Goal: Download file/media

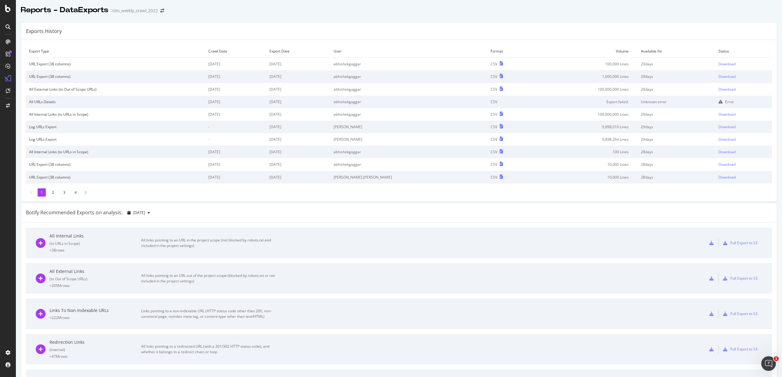
click at [606, 71] on td "1,000,000 Lines" at bounding box center [585, 76] width 105 height 13
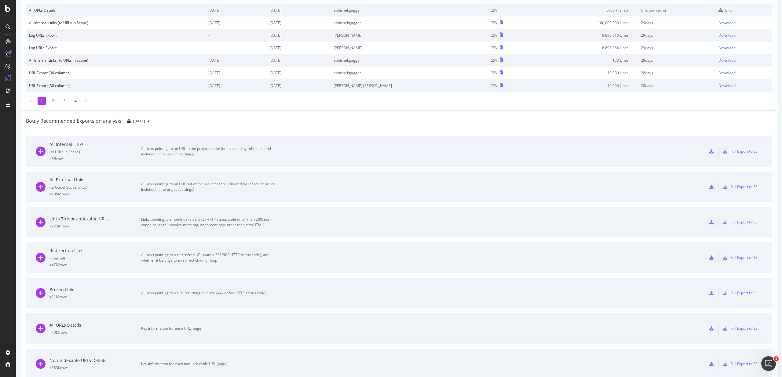
scroll to position [94, 0]
click at [130, 188] on div "All External Links ( to Out of Scope URLs ) = 205M rows" at bounding box center [96, 185] width 92 height 20
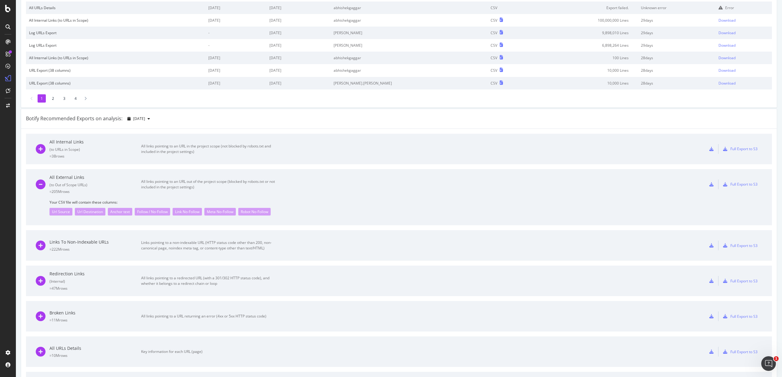
click at [710, 186] on icon at bounding box center [712, 184] width 4 height 4
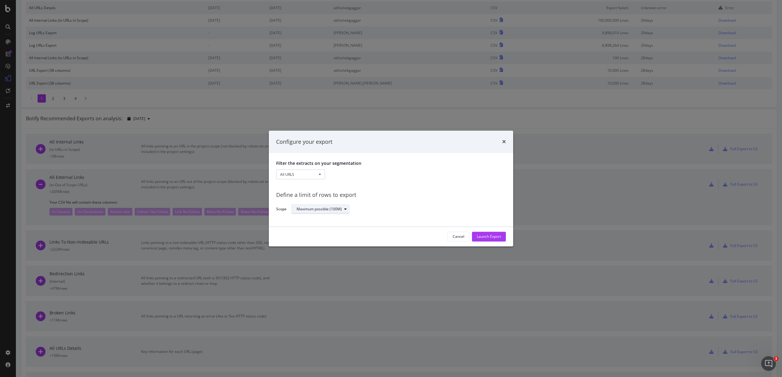
click at [328, 210] on div "Maximum possible (100M)" at bounding box center [319, 210] width 45 height 4
click at [307, 228] on div "Define a limit" at bounding box center [311, 229] width 23 height 5
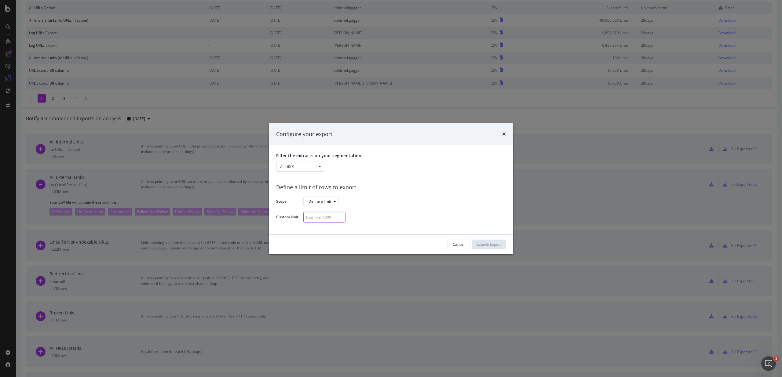
click at [313, 216] on input "modal" at bounding box center [324, 217] width 42 height 11
type input "100000"
click at [502, 247] on button "Launch Export" at bounding box center [489, 245] width 34 height 10
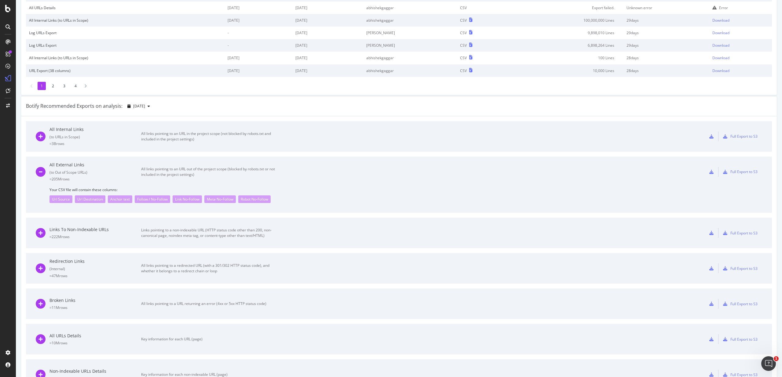
scroll to position [0, 0]
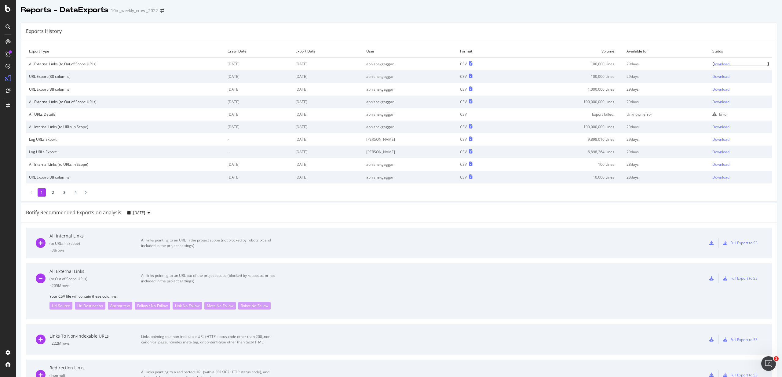
click at [719, 63] on div "Download" at bounding box center [721, 63] width 17 height 5
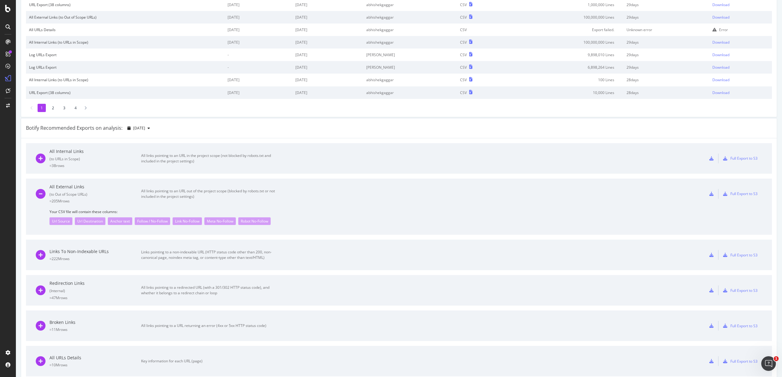
scroll to position [85, 0]
click at [714, 193] on div at bounding box center [711, 194] width 13 height 10
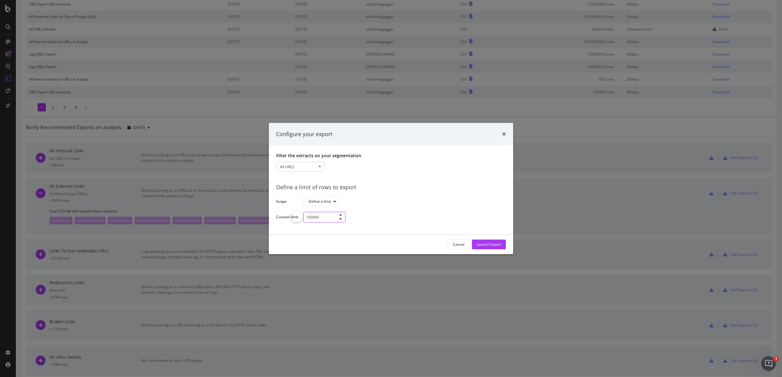
drag, startPoint x: 308, startPoint y: 218, endPoint x: 324, endPoint y: 219, distance: 15.9
click at [306, 217] on input "100000" at bounding box center [324, 217] width 42 height 11
click at [327, 219] on input "100000" at bounding box center [324, 217] width 42 height 11
type input "1000000"
click at [497, 242] on div "Launch Export" at bounding box center [489, 244] width 24 height 5
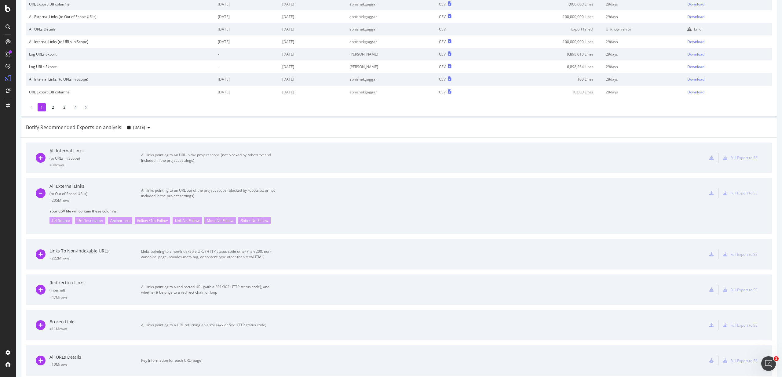
scroll to position [0, 0]
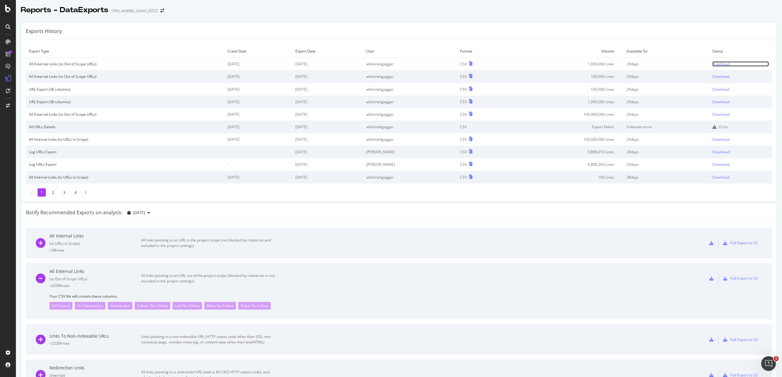
click at [719, 63] on div "Download" at bounding box center [721, 63] width 17 height 5
click at [344, 234] on div "All Internal Links ( to URLs in Scope ) = 3B rows All links pointing to an URL …" at bounding box center [399, 243] width 727 height 31
drag, startPoint x: 100, startPoint y: 236, endPoint x: 103, endPoint y: 235, distance: 3.1
click at [101, 236] on div "All Internal Links" at bounding box center [96, 236] width 92 height 6
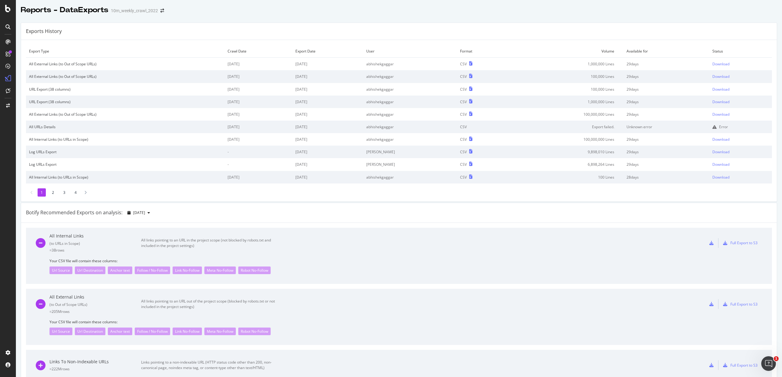
click at [585, 141] on td "100,000,000 Lines" at bounding box center [566, 139] width 116 height 13
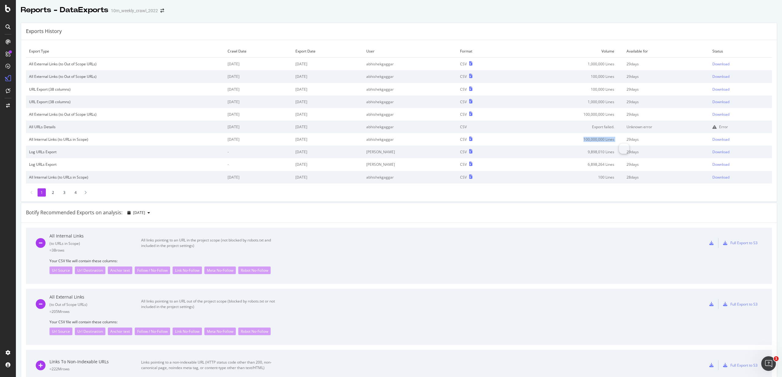
click at [585, 141] on td "100,000,000 Lines" at bounding box center [566, 139] width 116 height 13
click at [598, 140] on td "100,000,000 Lines" at bounding box center [566, 139] width 116 height 13
click at [591, 140] on td "100,000,000 Lines" at bounding box center [566, 139] width 116 height 13
click at [589, 140] on td "100,000,000 Lines" at bounding box center [566, 139] width 116 height 13
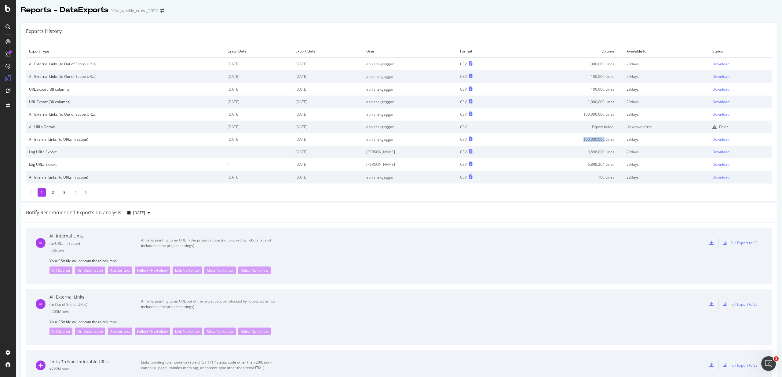
click at [589, 140] on td "100,000,000 Lines" at bounding box center [566, 139] width 116 height 13
click at [710, 242] on icon at bounding box center [712, 243] width 4 height 4
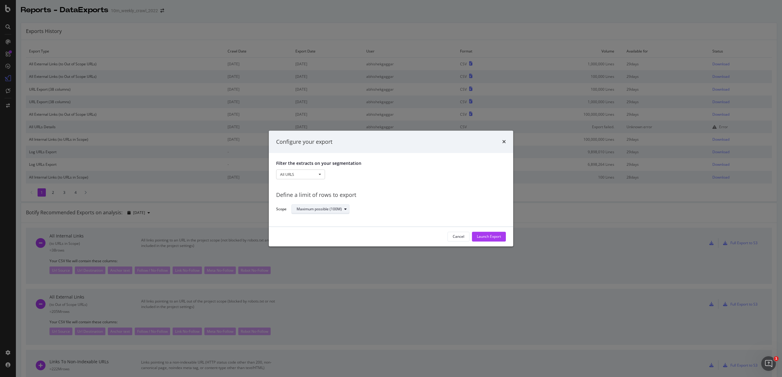
click at [329, 210] on div "Maximum possible (100M)" at bounding box center [319, 210] width 45 height 4
click at [329, 230] on div "Define a limit" at bounding box center [324, 230] width 58 height 8
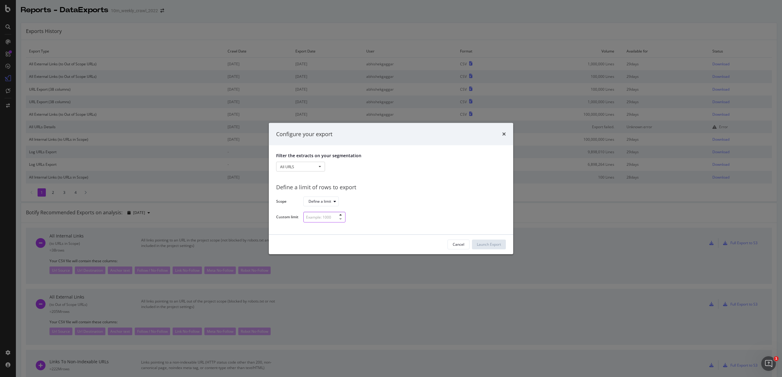
click at [318, 215] on input "modal" at bounding box center [324, 217] width 42 height 11
type input "1000000"
click at [498, 245] on div "Launch Export" at bounding box center [489, 244] width 24 height 5
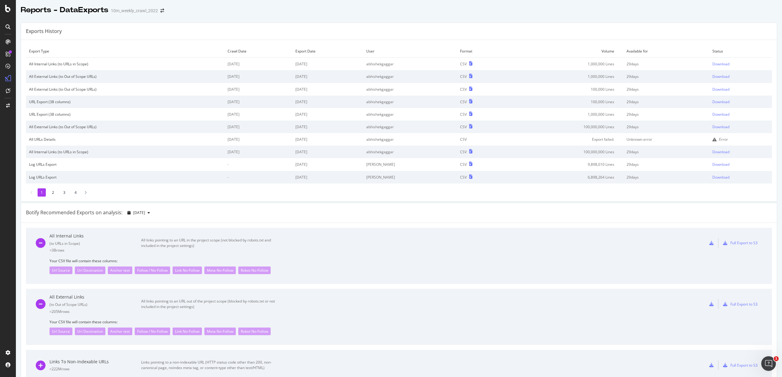
click at [599, 64] on td "1,000,000 Lines" at bounding box center [566, 64] width 116 height 13
click at [721, 63] on div "Download" at bounding box center [721, 63] width 17 height 5
click at [598, 63] on td "1,000,000 Lines" at bounding box center [566, 64] width 116 height 13
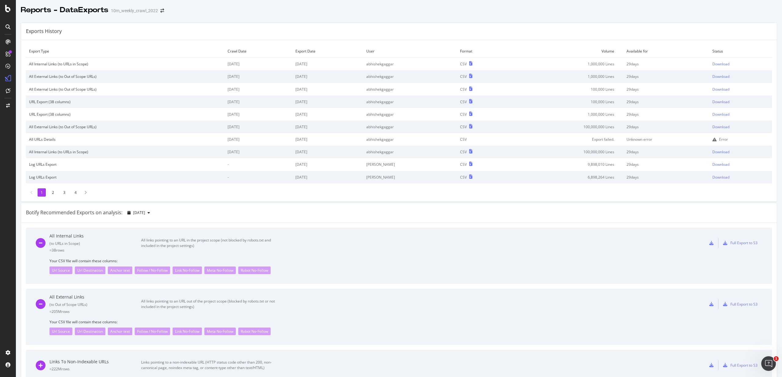
click at [546, 49] on td "Volume" at bounding box center [566, 51] width 116 height 13
